Goal: Transaction & Acquisition: Purchase product/service

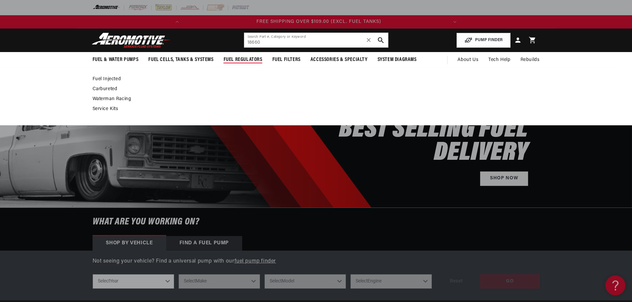
scroll to position [0, 262]
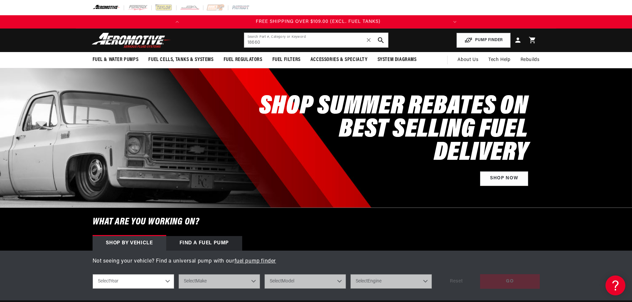
type input "18660"
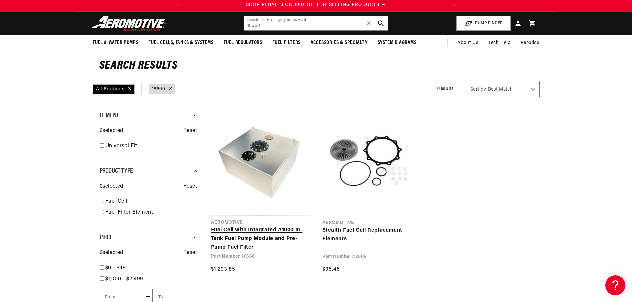
scroll to position [33, 0]
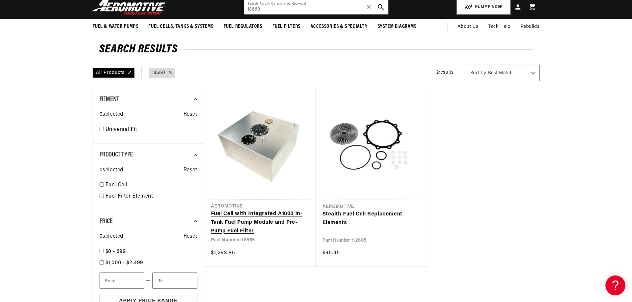
click at [277, 210] on link "Fuel Cell with Integrated A1000 In-Tank Fuel Pump Module and Pre-Pump Fuel Filt…" at bounding box center [260, 223] width 98 height 26
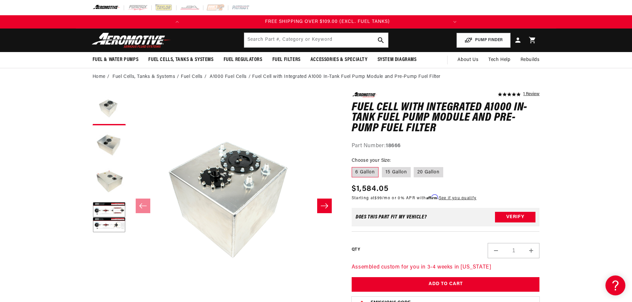
scroll to position [0, 262]
click at [392, 171] on label "15 Gallon" at bounding box center [396, 172] width 29 height 11
click at [382, 166] on input "15 Gallon" at bounding box center [382, 166] width 0 height 0
radio input "true"
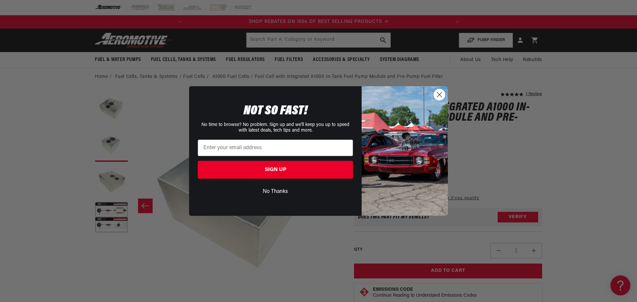
click at [441, 94] on icon "Close dialog" at bounding box center [439, 95] width 5 height 5
